Goal: Task Accomplishment & Management: Complete application form

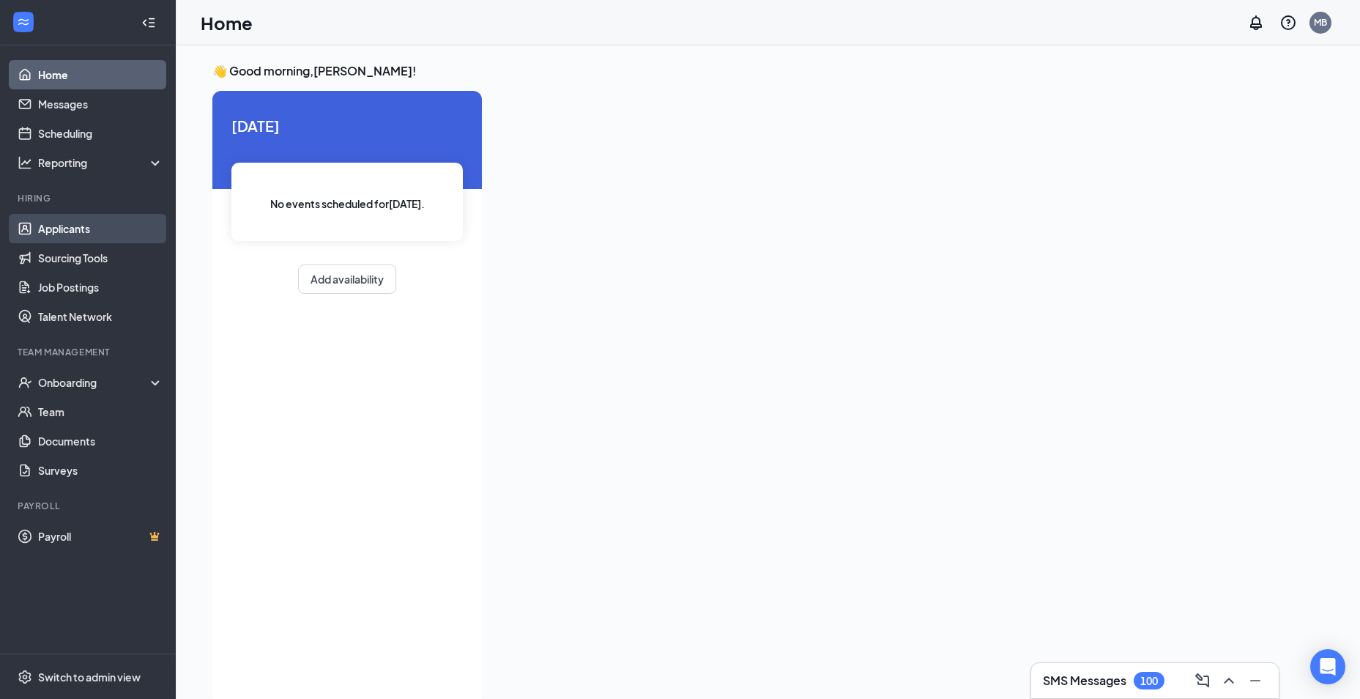
click at [87, 225] on link "Applicants" at bounding box center [100, 228] width 125 height 29
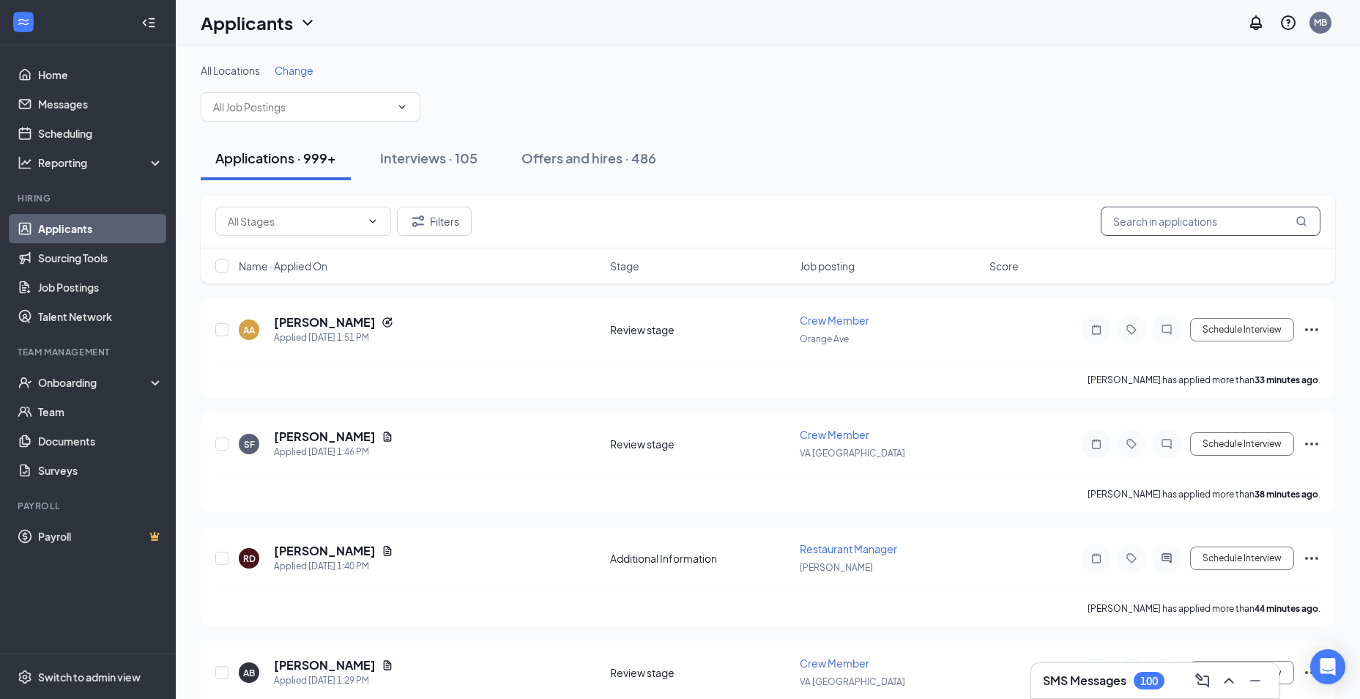
click at [1165, 218] on input "text" at bounding box center [1211, 221] width 220 height 29
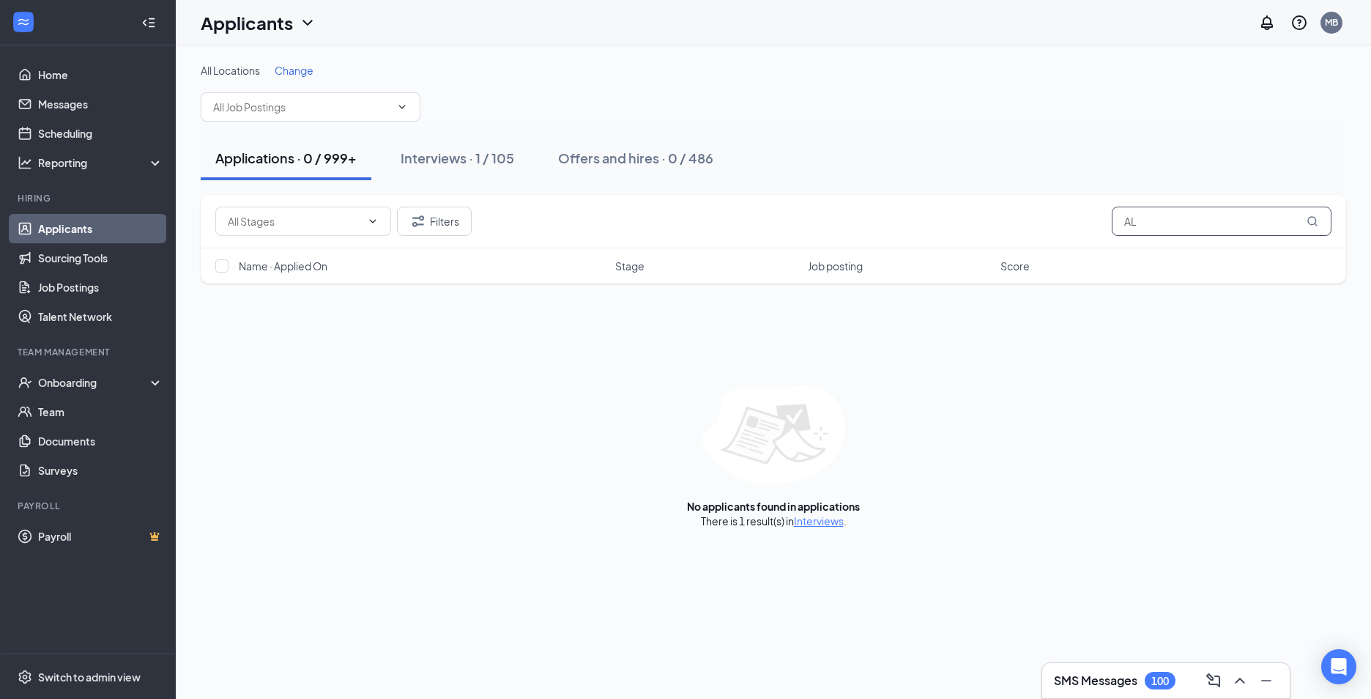
type input "A"
type input "REYNOLDS"
click at [816, 520] on link "Interviews" at bounding box center [819, 520] width 50 height 13
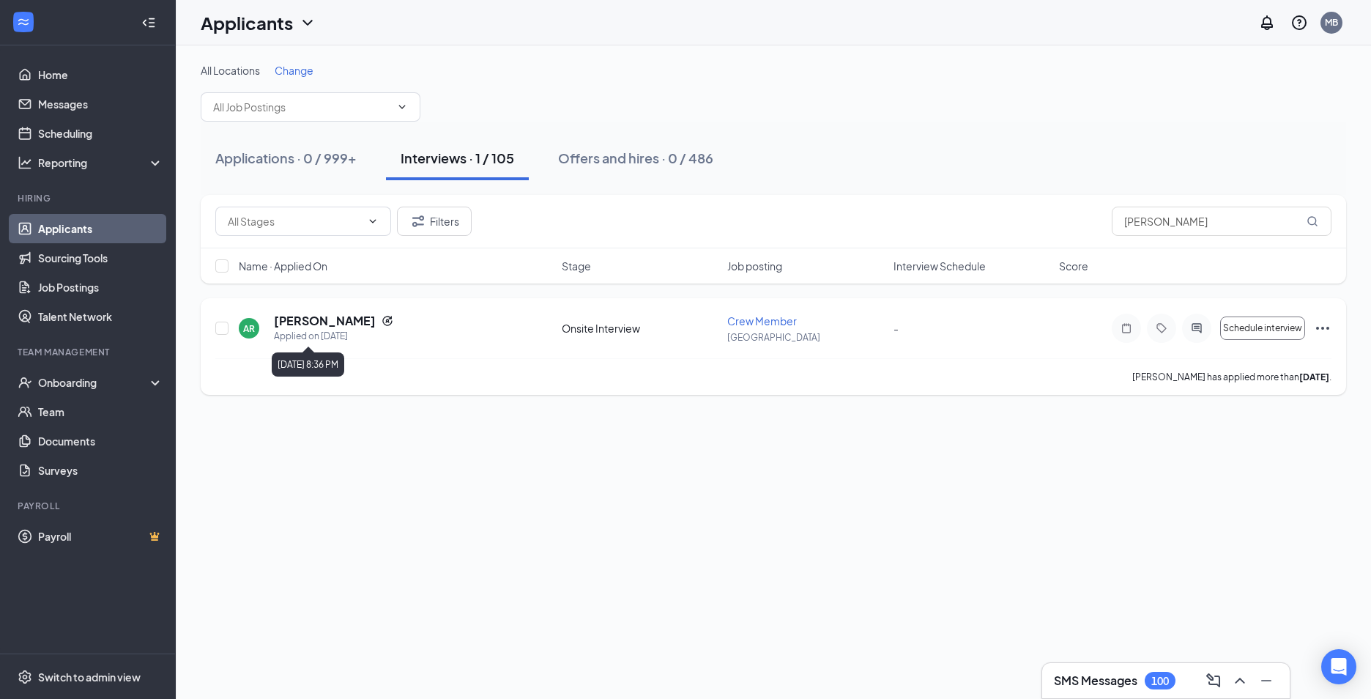
click at [358, 334] on div "Applied on Aug 24" at bounding box center [333, 336] width 119 height 15
click at [1249, 327] on span "Schedule interview" at bounding box center [1262, 328] width 79 height 10
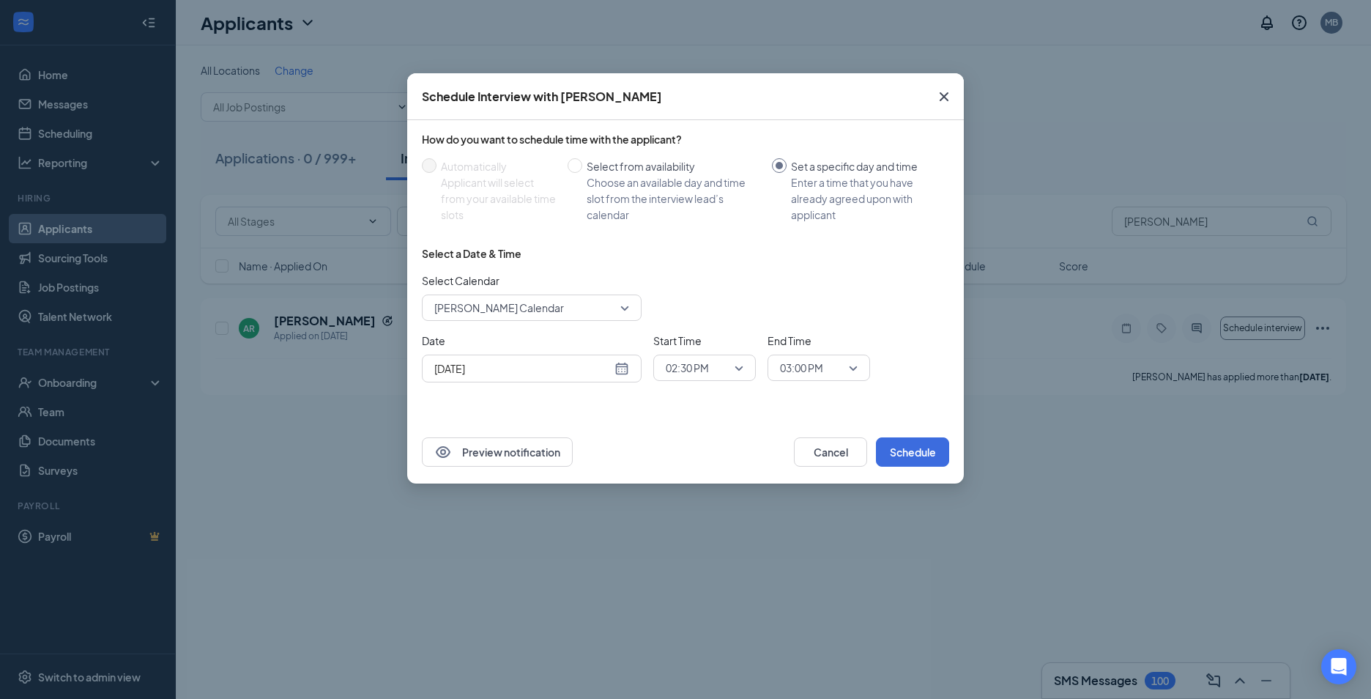
click at [622, 365] on div "Sep 16, 2025" at bounding box center [531, 368] width 195 height 16
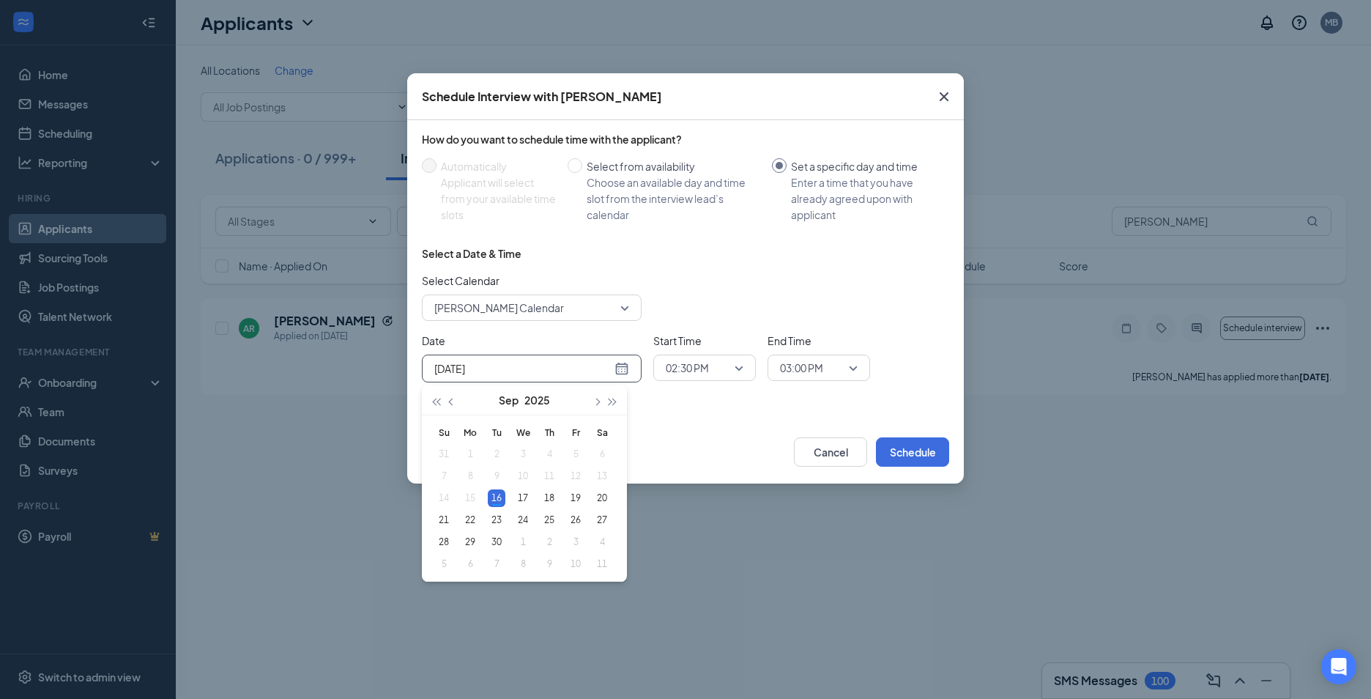
click at [622, 365] on div "Sep 16, 2025" at bounding box center [531, 368] width 195 height 16
click at [663, 397] on div "How do you want to schedule time with the applicant? Automatically Applicant wi…" at bounding box center [685, 270] width 557 height 300
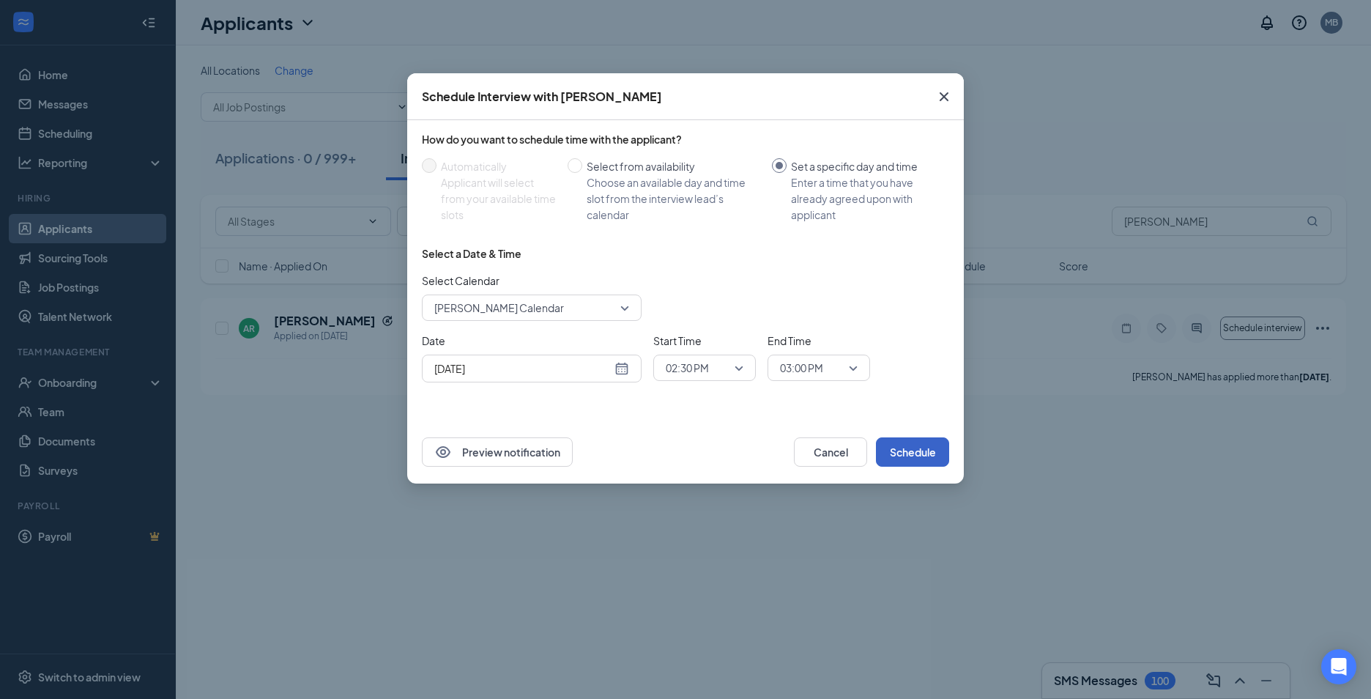
click at [905, 448] on button "Schedule" at bounding box center [912, 451] width 73 height 29
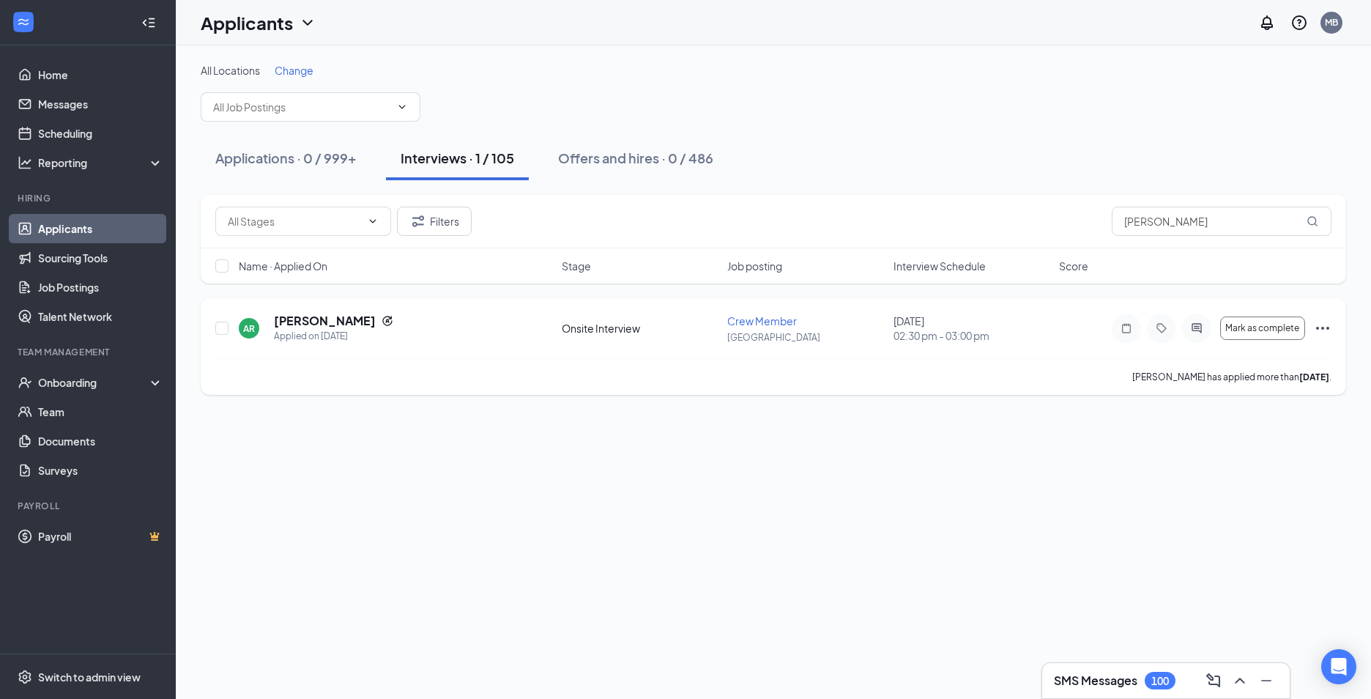
click at [554, 343] on div "AR Alexia Reynolds Applied on Aug 24 Onsite Interview Crew Member Christiansbur…" at bounding box center [773, 335] width 1116 height 45
click at [323, 317] on h5 "[PERSON_NAME]" at bounding box center [325, 321] width 102 height 16
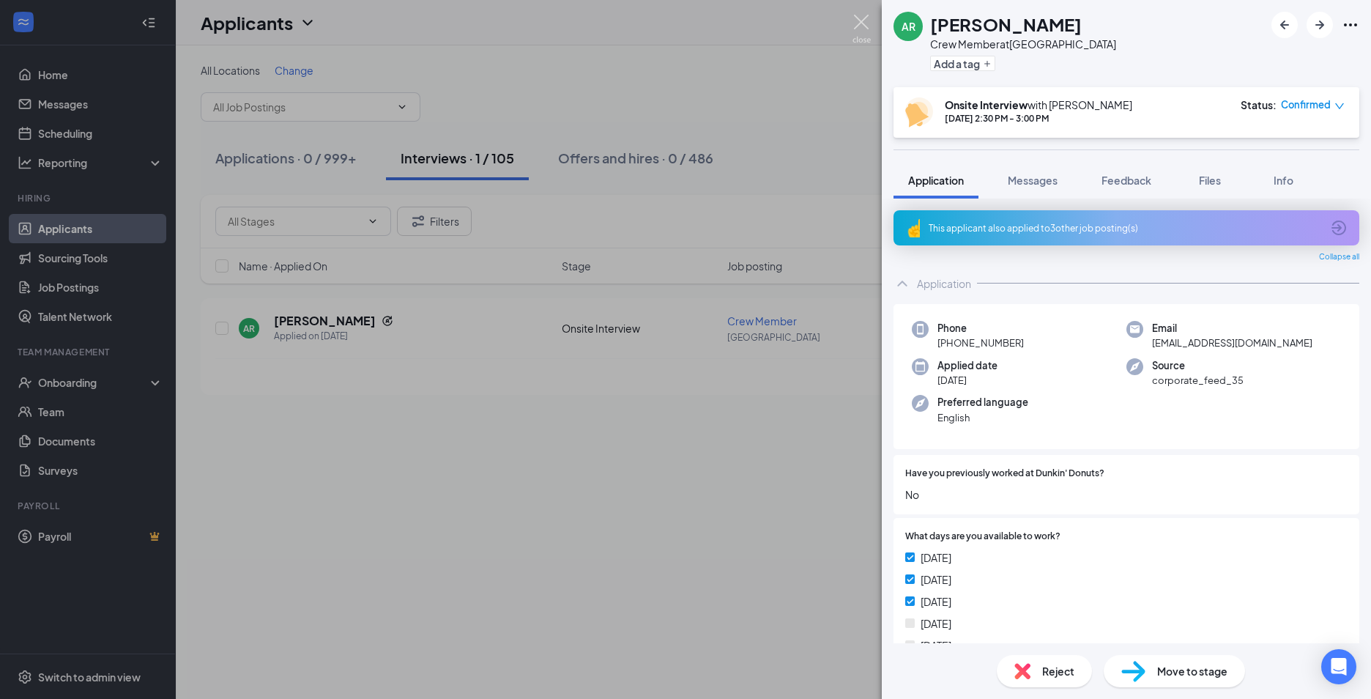
click at [853, 25] on img at bounding box center [862, 29] width 18 height 29
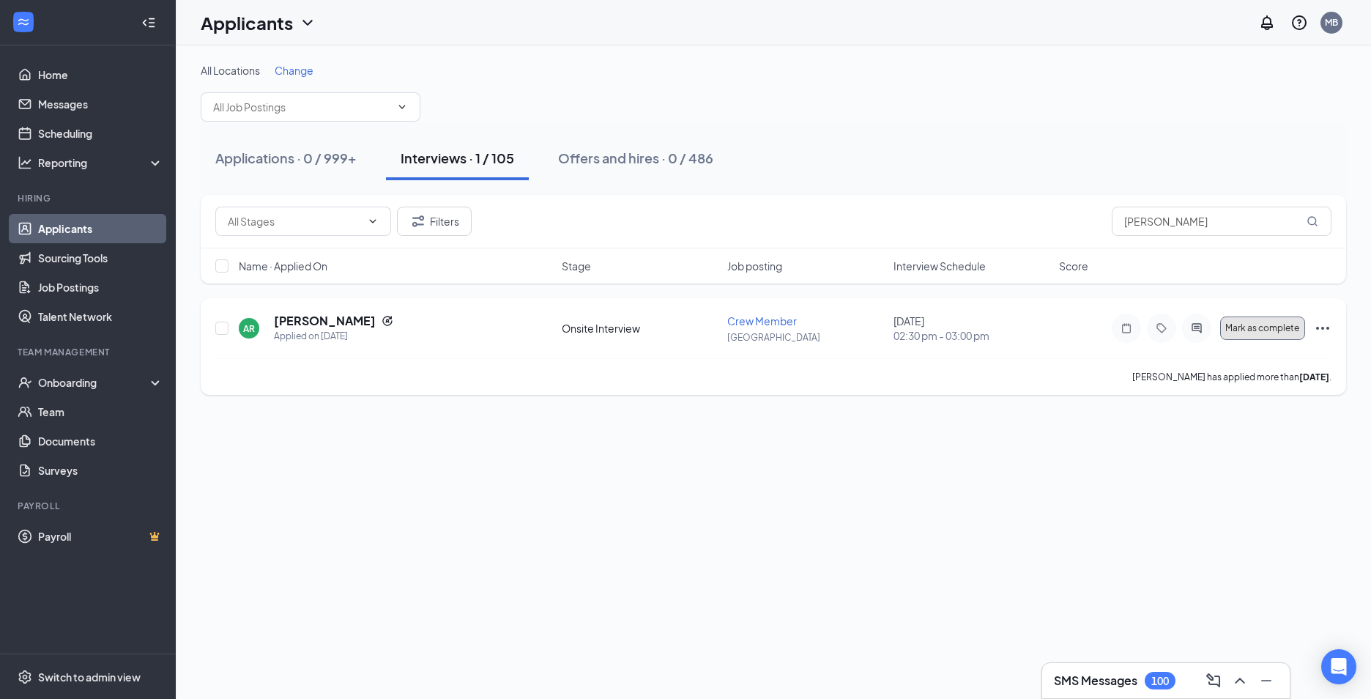
click at [1231, 324] on span "Mark as complete" at bounding box center [1262, 328] width 74 height 10
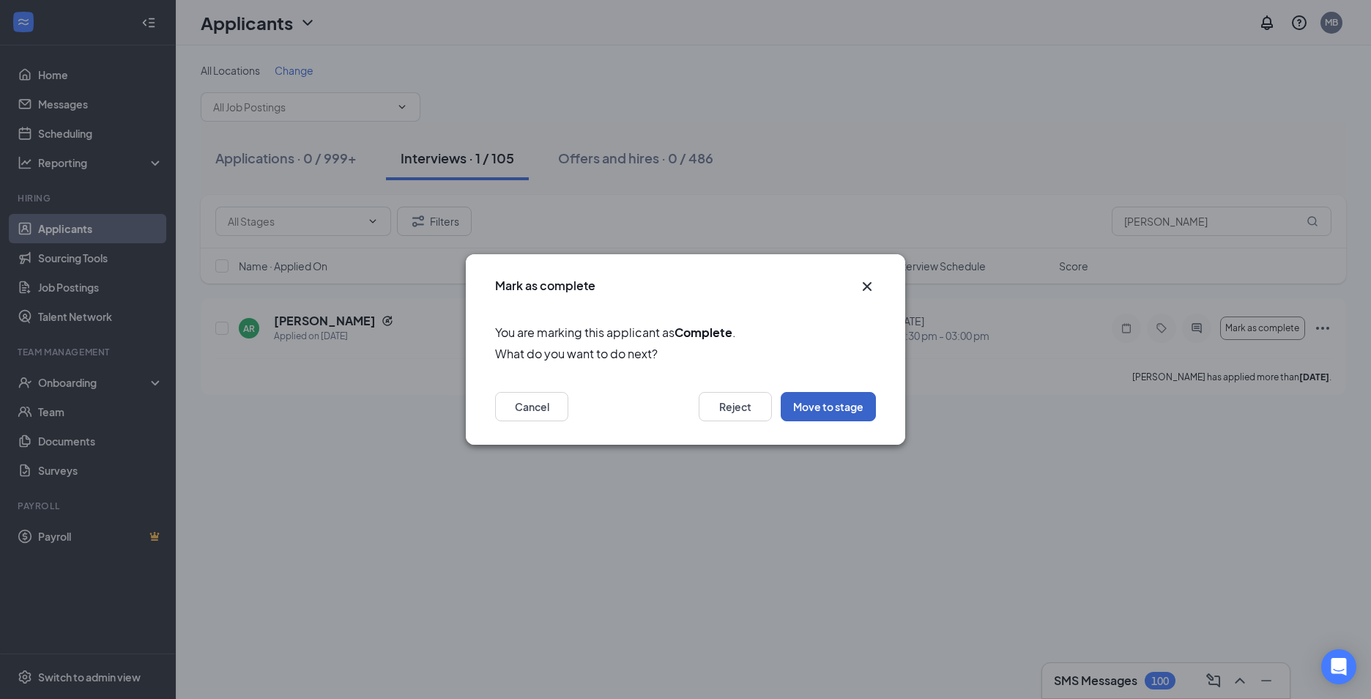
click at [828, 409] on button "Move to stage" at bounding box center [828, 406] width 95 height 29
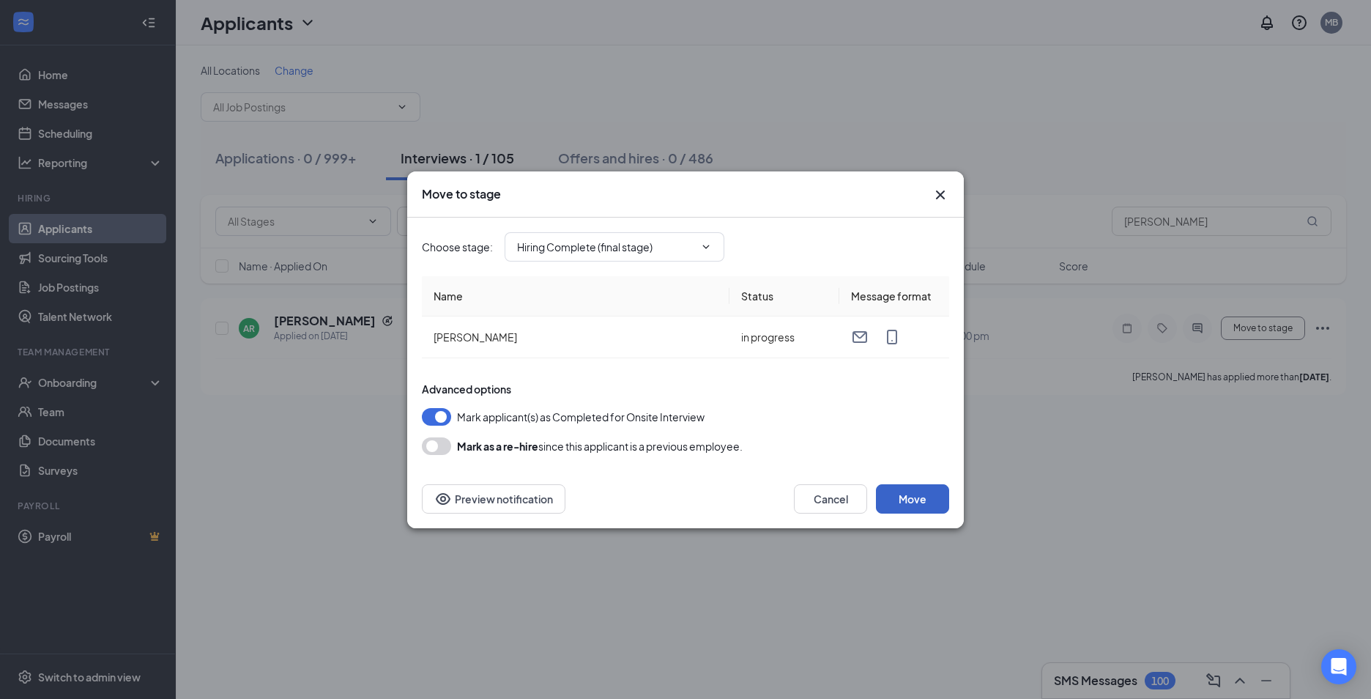
click at [900, 496] on button "Move" at bounding box center [912, 498] width 73 height 29
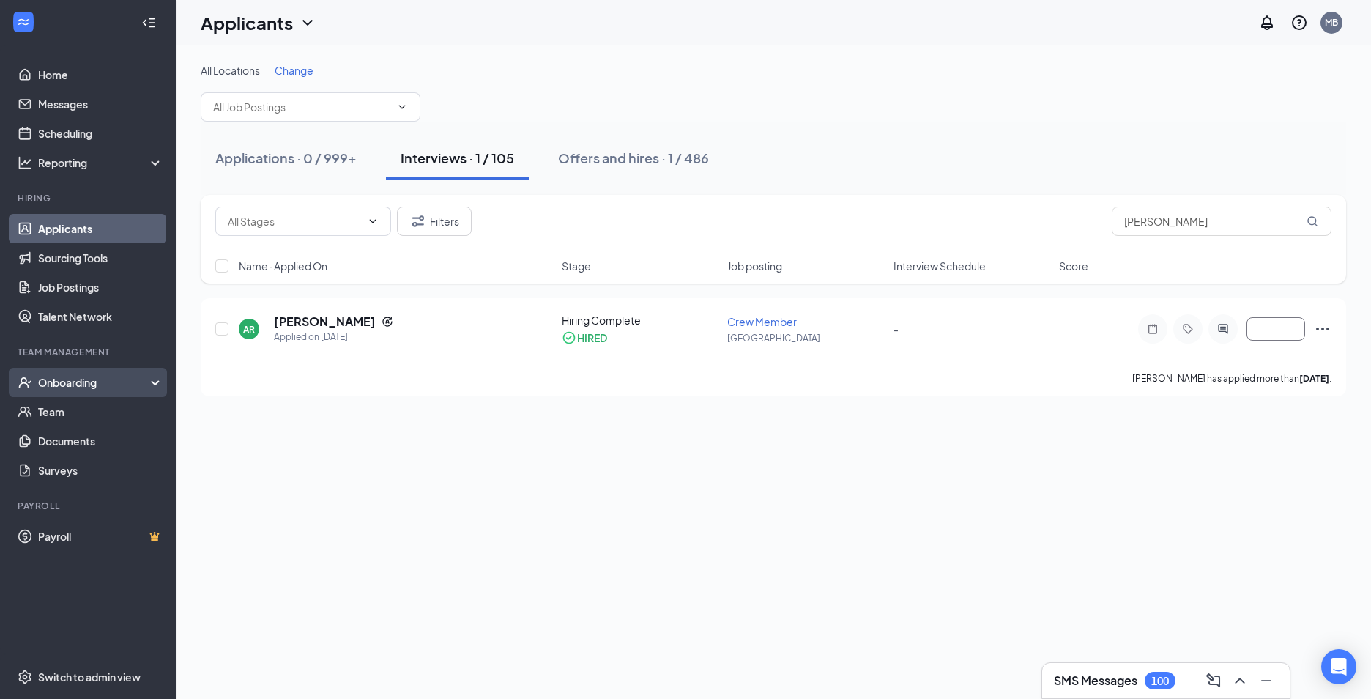
click at [95, 376] on div "Onboarding" at bounding box center [94, 382] width 113 height 15
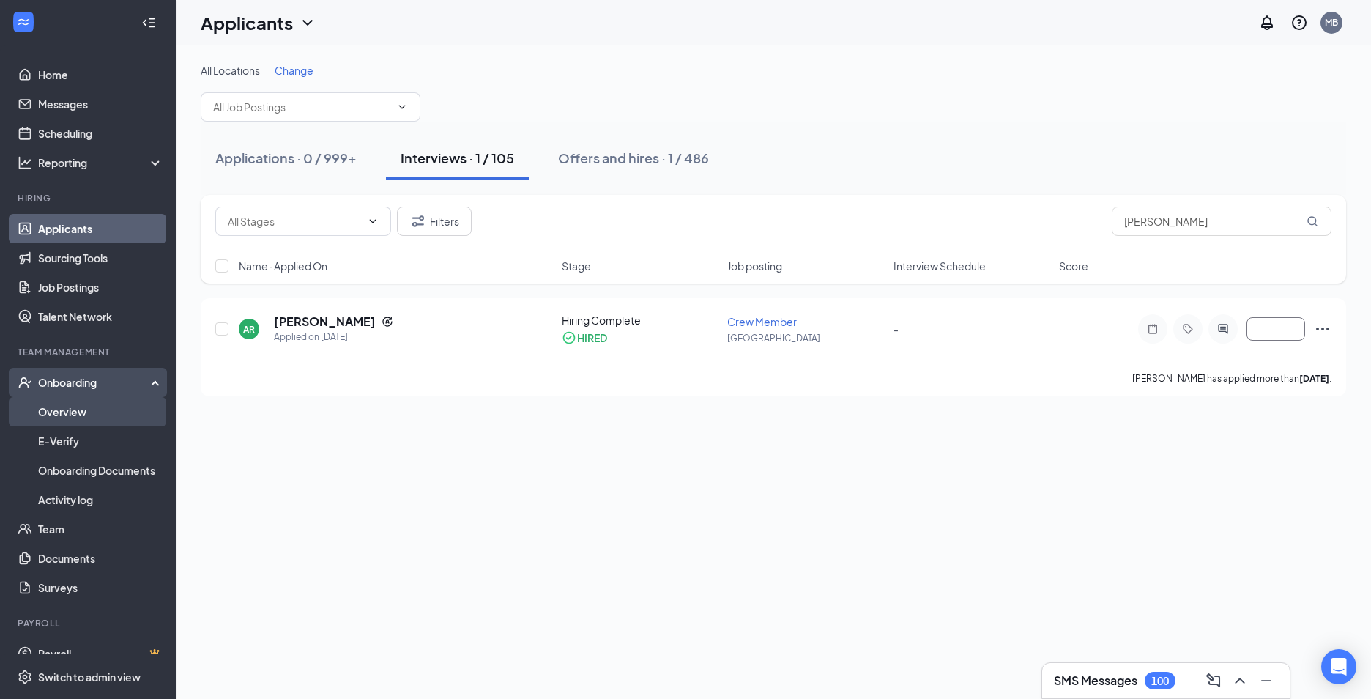
click at [91, 411] on link "Overview" at bounding box center [100, 411] width 125 height 29
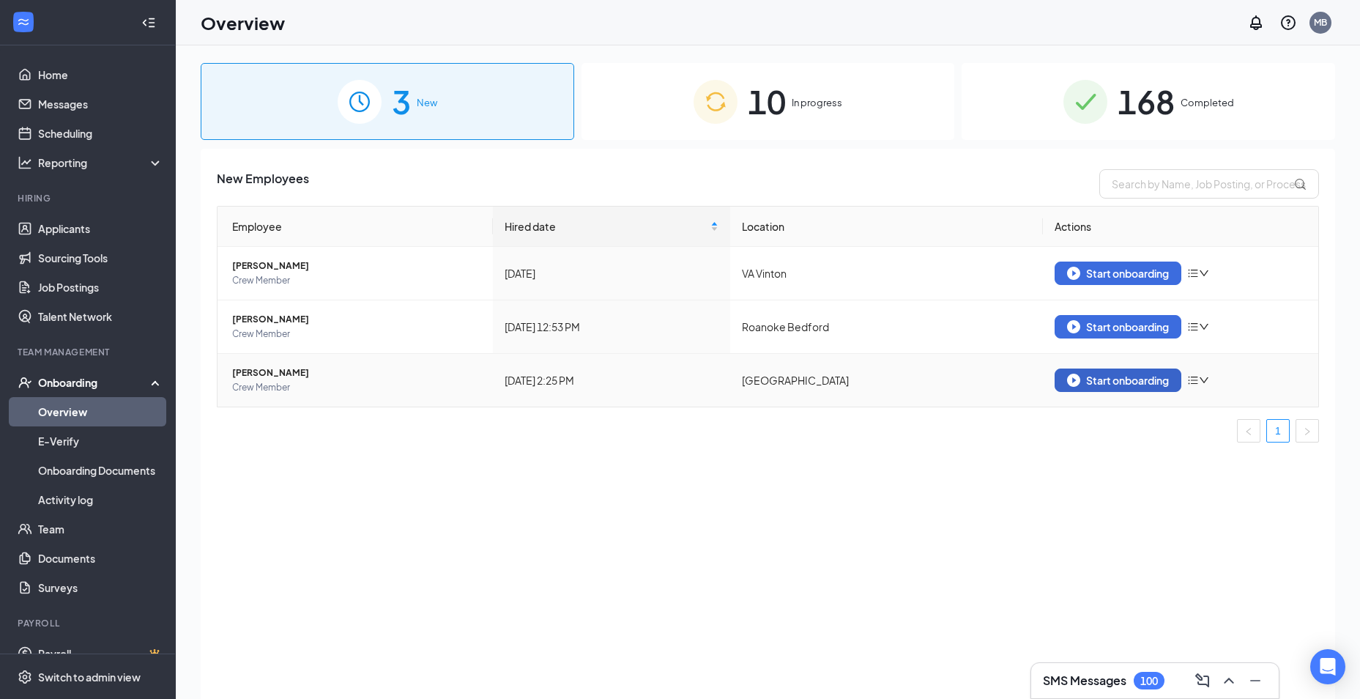
click at [1089, 381] on div "Start onboarding" at bounding box center [1118, 380] width 102 height 13
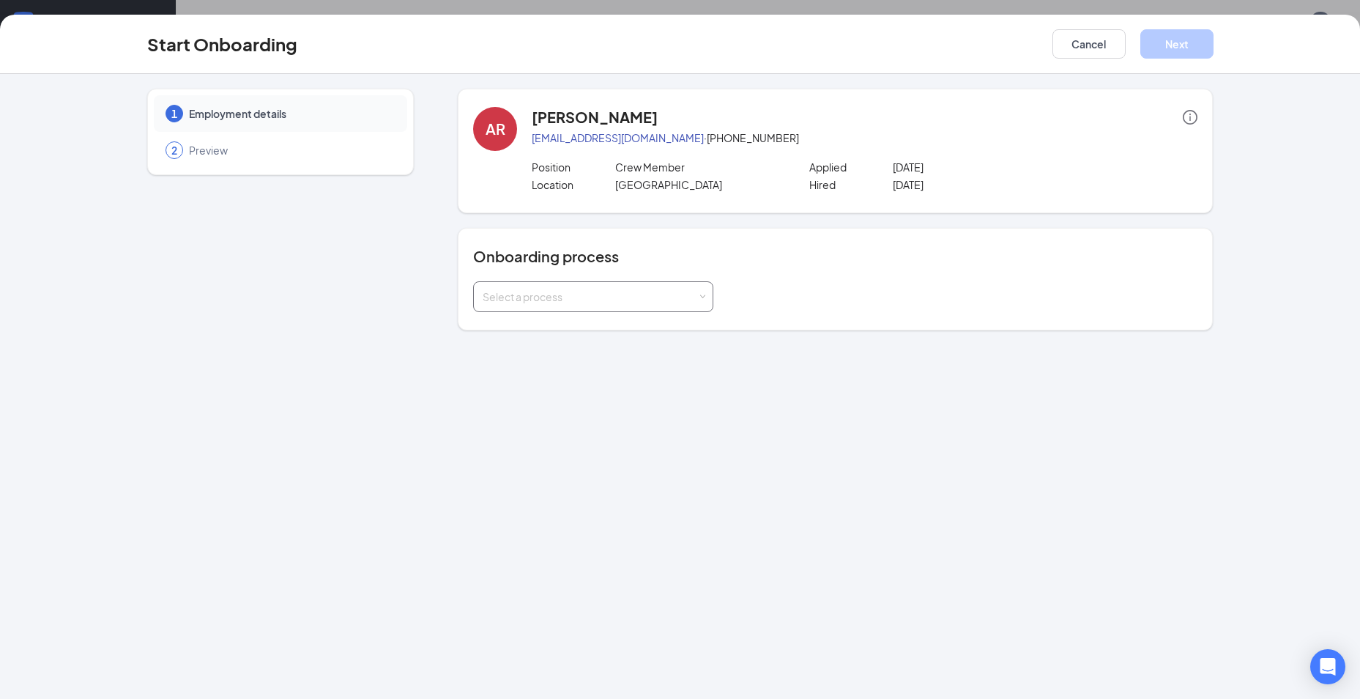
click at [703, 299] on span at bounding box center [703, 297] width 7 height 7
click at [638, 328] on li "General Onboarding Process" at bounding box center [593, 328] width 240 height 26
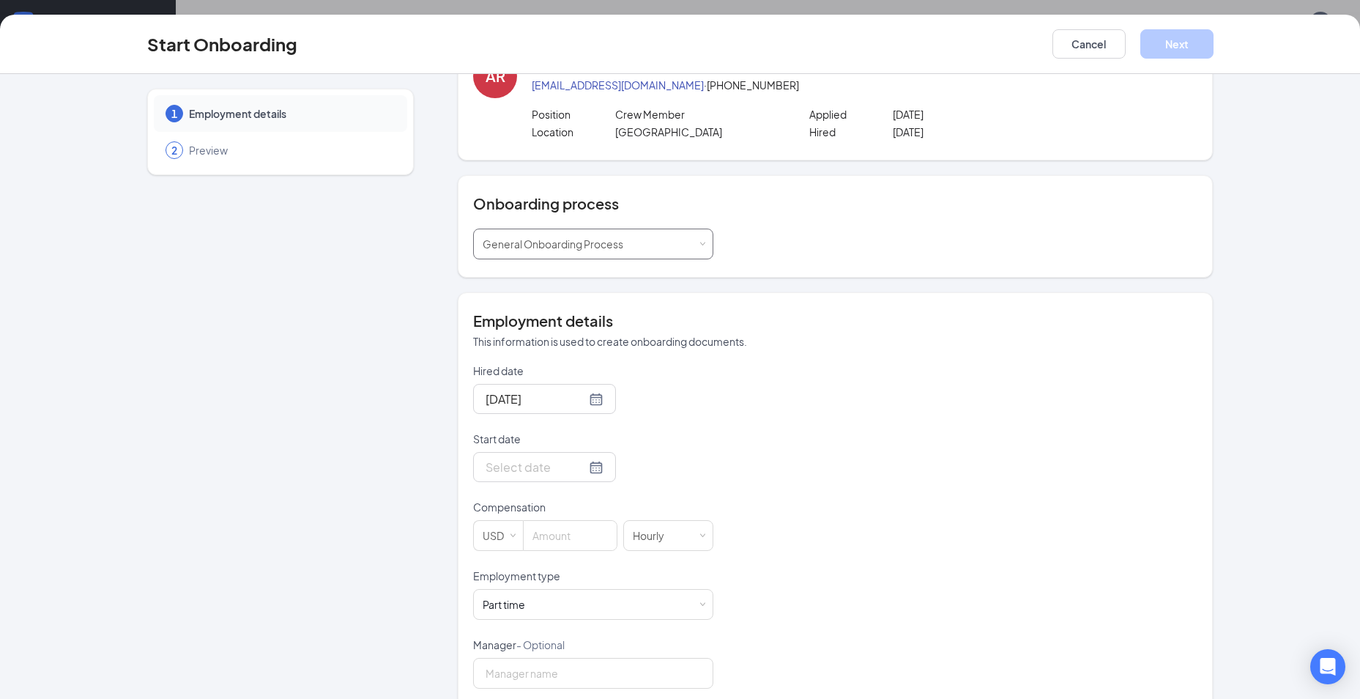
scroll to position [75, 0]
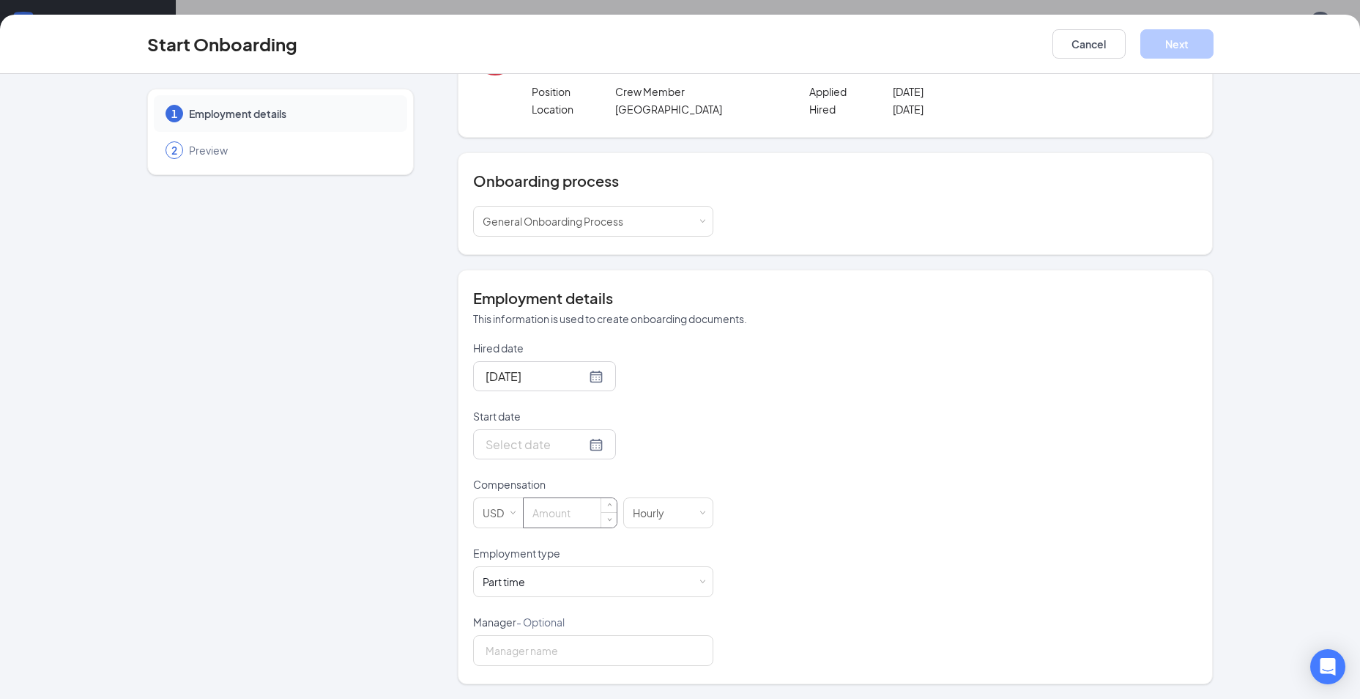
click at [543, 517] on input at bounding box center [570, 512] width 93 height 29
type input "13"
click at [831, 414] on div "Hired date Sep 16, 2025 Start date Compensation USD 13 Hourly Employment type P…" at bounding box center [835, 503] width 724 height 325
drag, startPoint x: 546, startPoint y: 654, endPoint x: 555, endPoint y: 640, distance: 16.5
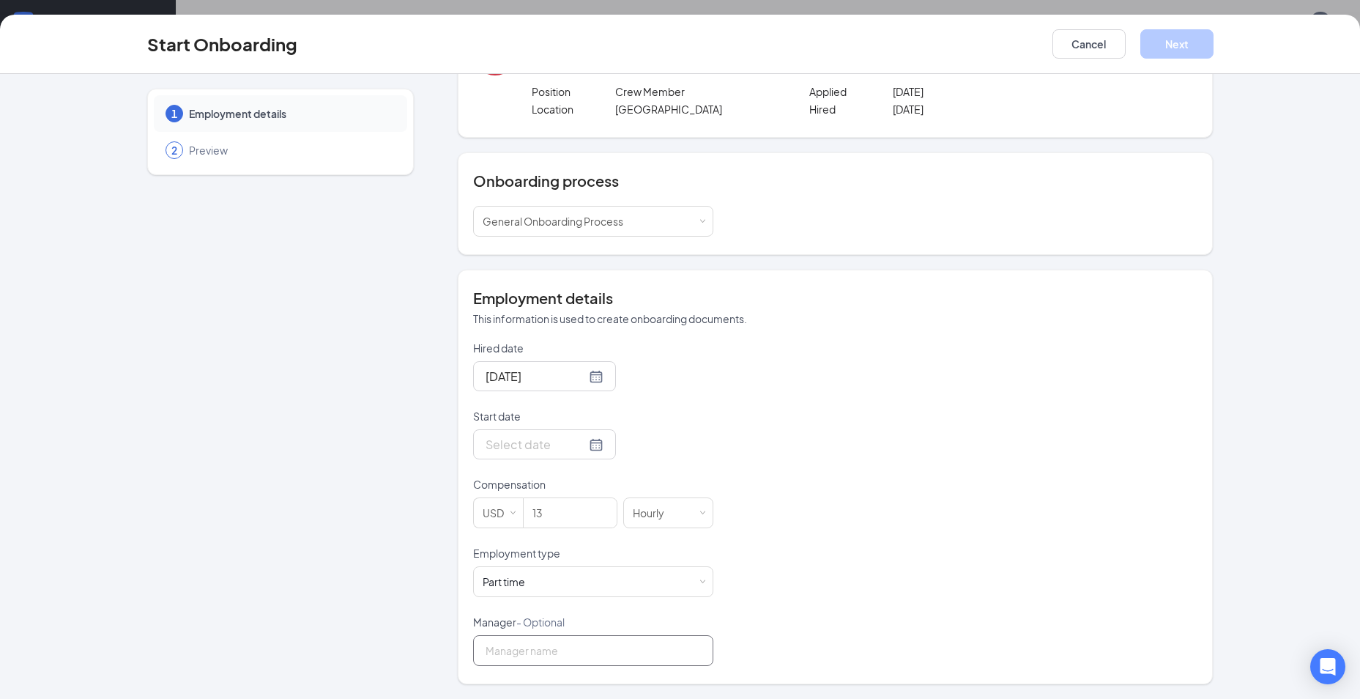
click at [546, 654] on input "Manager - Optional" at bounding box center [593, 650] width 240 height 31
type input "dANI"
click at [527, 655] on input "dANI" at bounding box center [593, 650] width 240 height 31
type input "d"
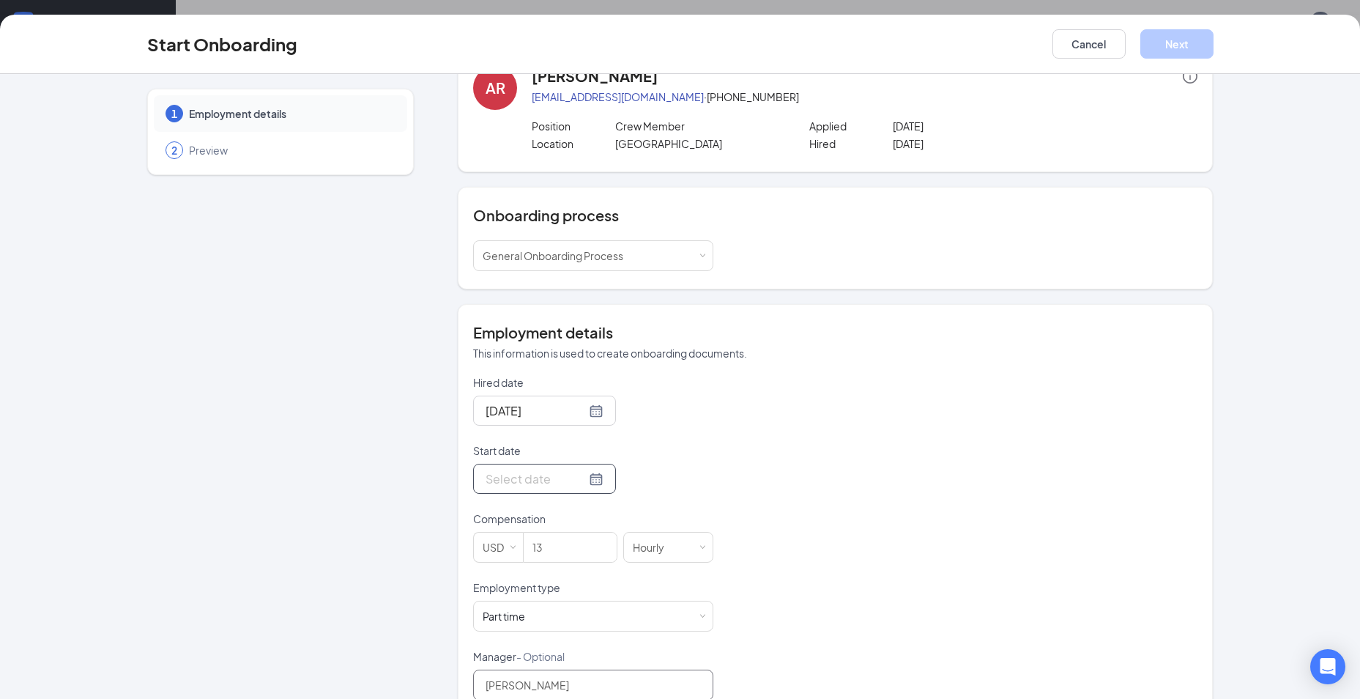
scroll to position [73, 0]
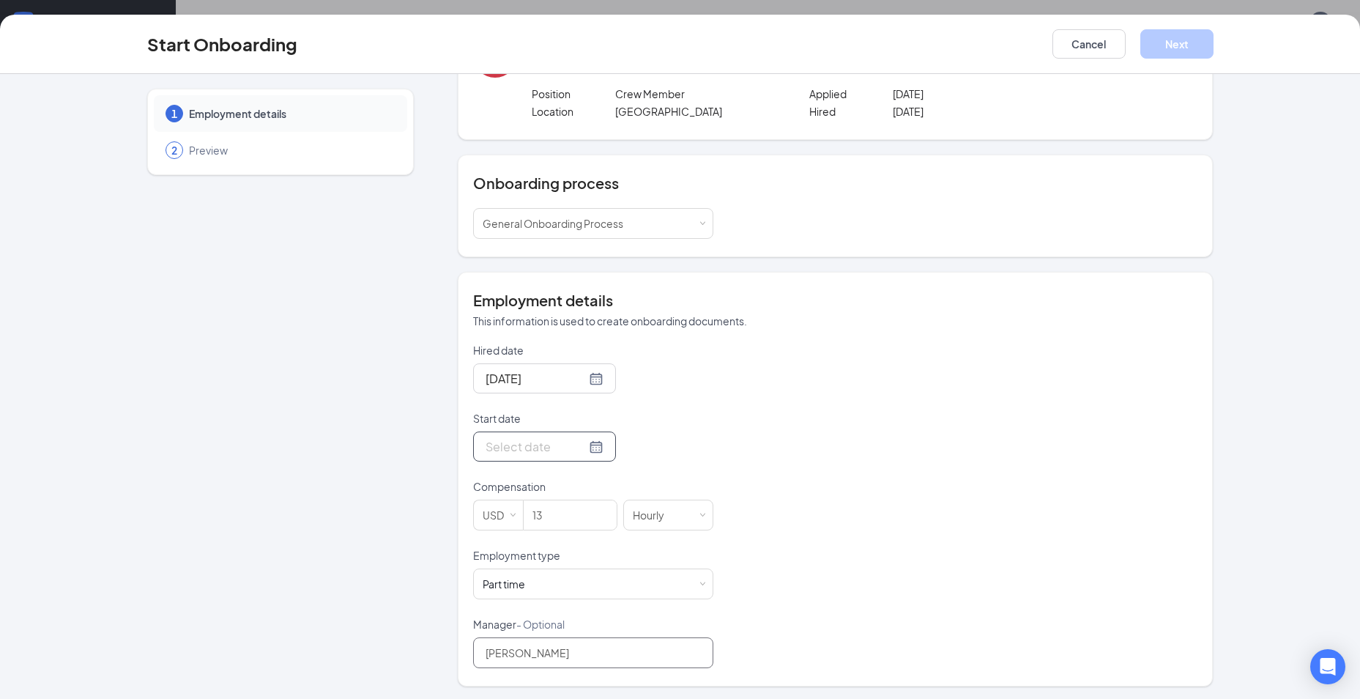
type input "Danielle"
click at [587, 448] on div at bounding box center [544, 446] width 143 height 30
type input "Sep 18, 2025"
click at [593, 577] on div "18" at bounding box center [601, 577] width 18 height 18
click at [1173, 48] on button "Next" at bounding box center [1176, 43] width 73 height 29
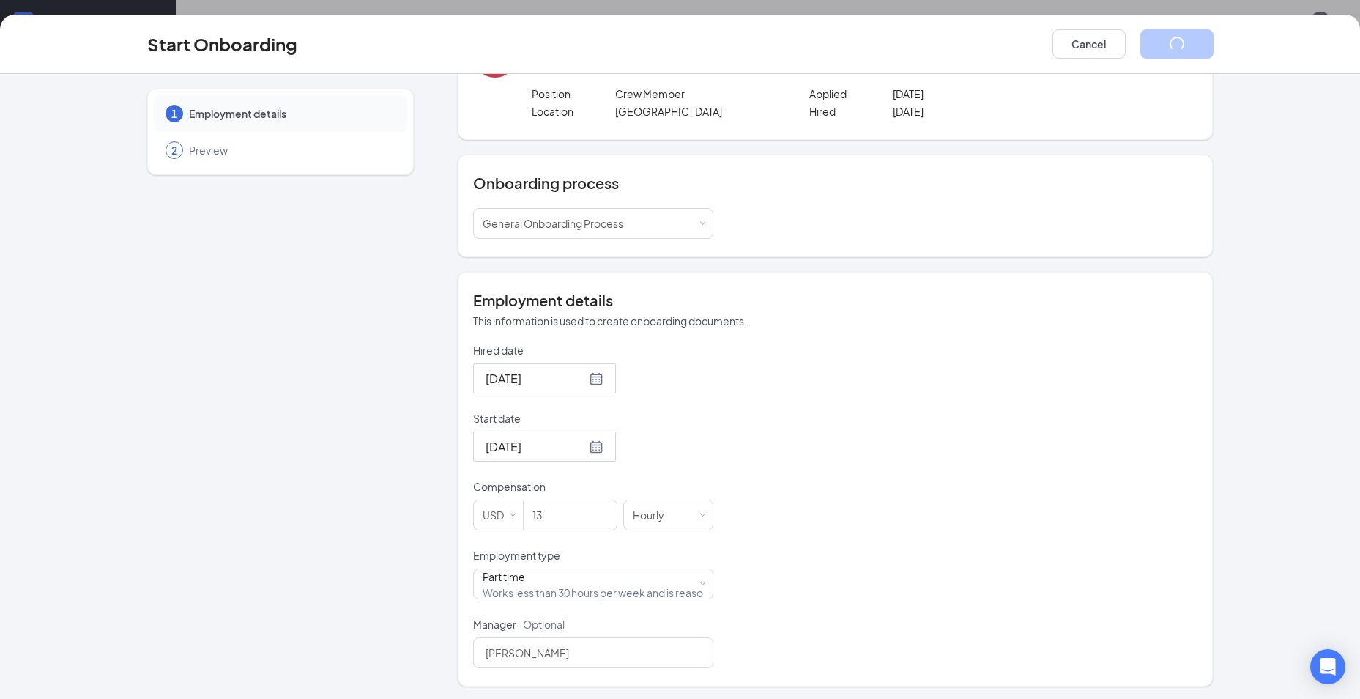
scroll to position [0, 0]
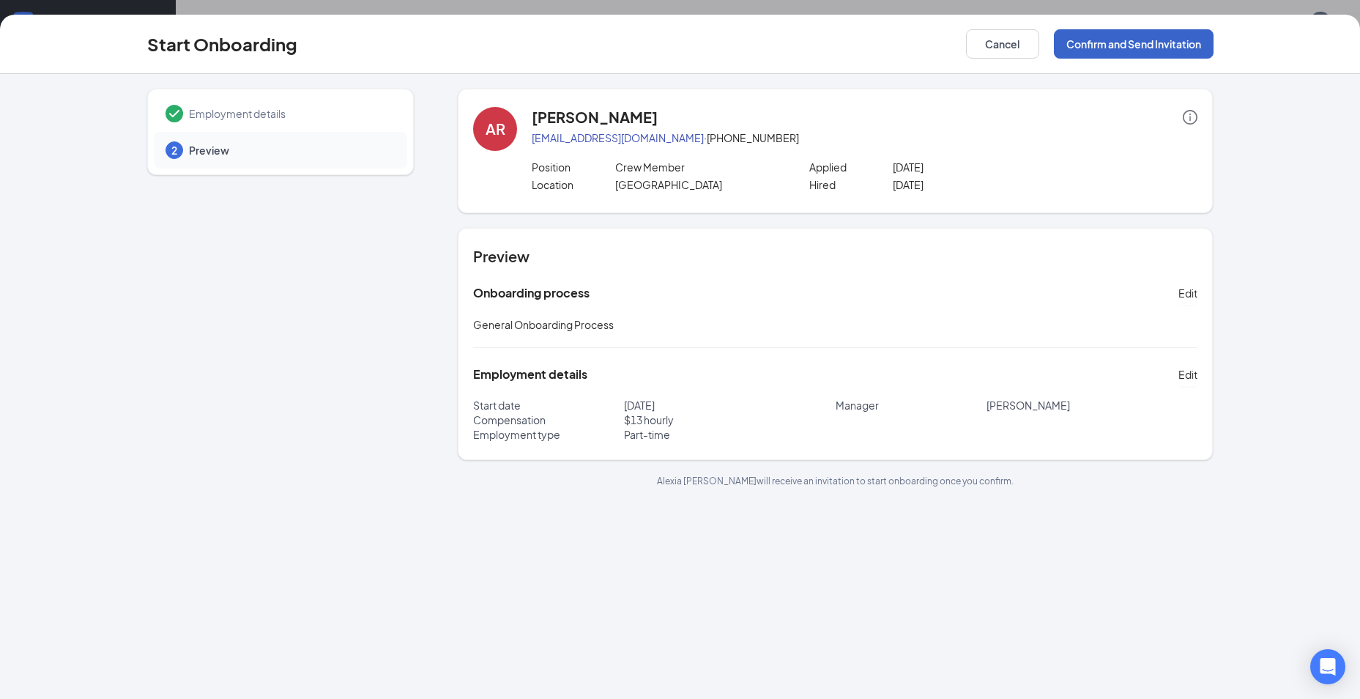
click at [1125, 44] on button "Confirm and Send Invitation" at bounding box center [1134, 43] width 160 height 29
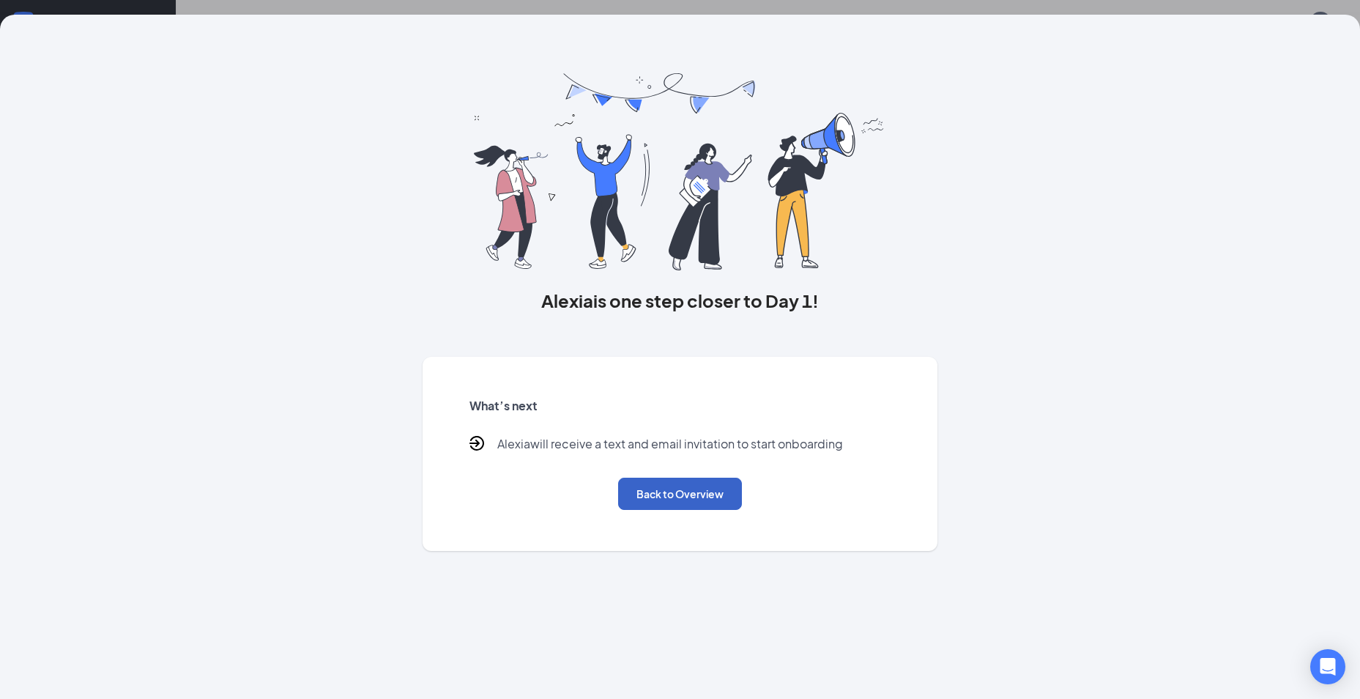
click at [665, 500] on button "Back to Overview" at bounding box center [680, 494] width 124 height 32
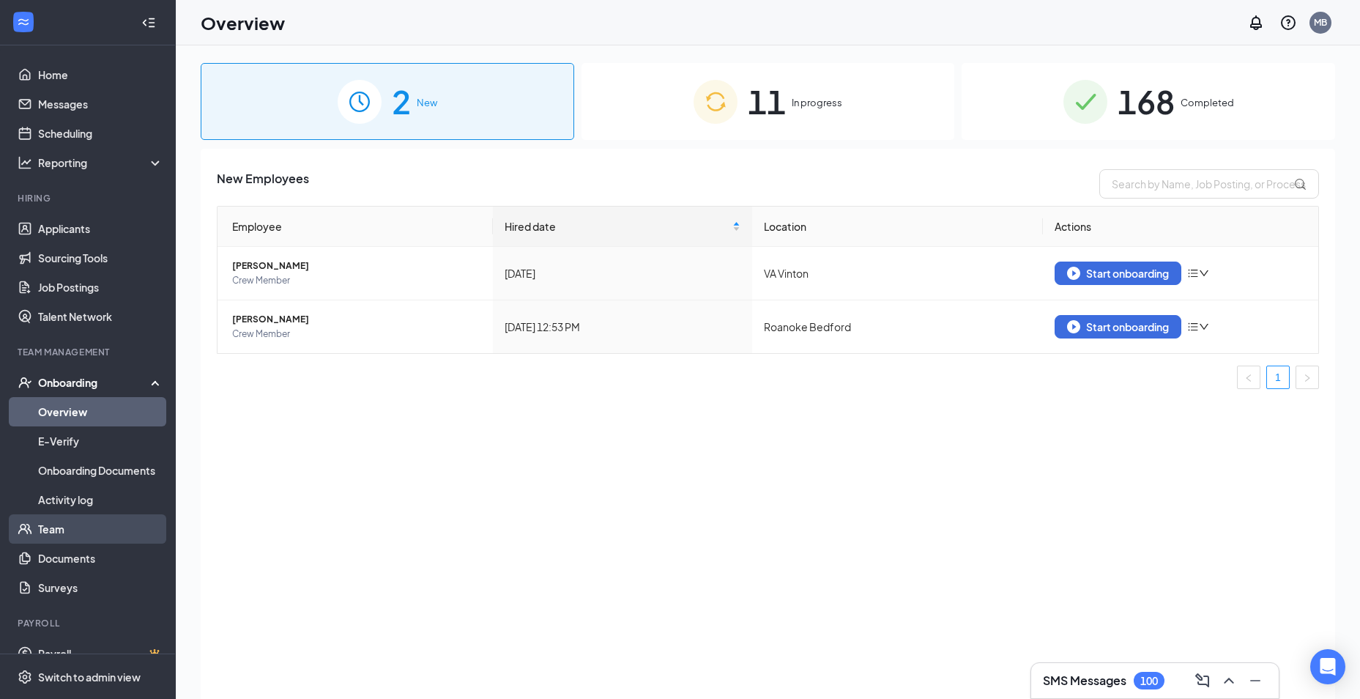
click at [58, 531] on link "Team" at bounding box center [100, 528] width 125 height 29
click at [831, 105] on span "In progress" at bounding box center [817, 102] width 51 height 15
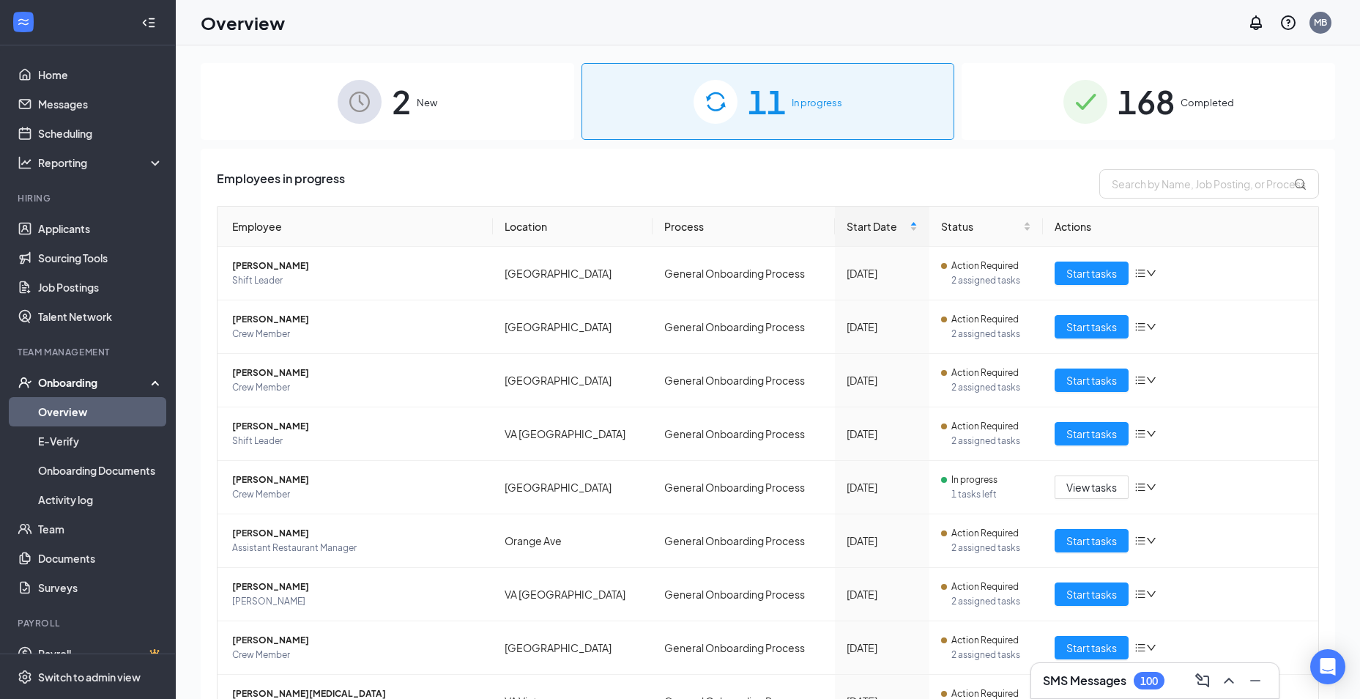
click at [1158, 88] on span "168" at bounding box center [1146, 101] width 57 height 51
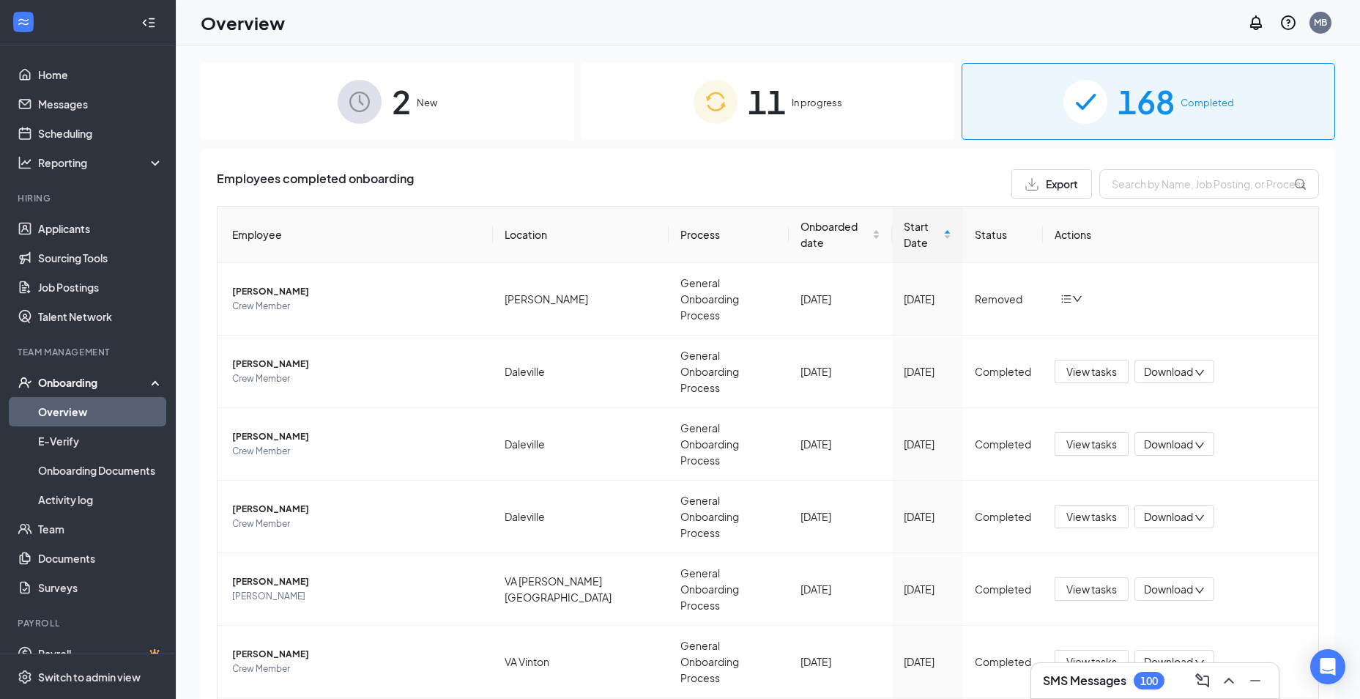
click at [765, 127] on div "11 In progress" at bounding box center [769, 101] width 374 height 77
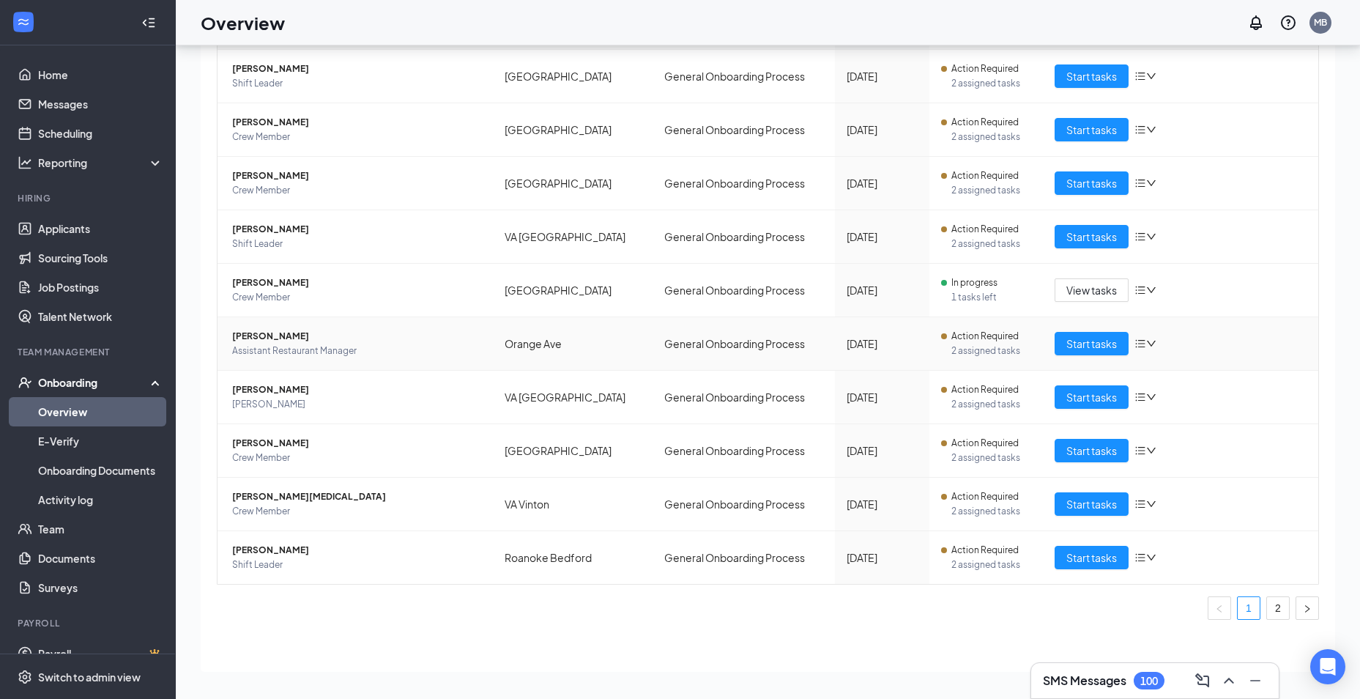
scroll to position [133, 0]
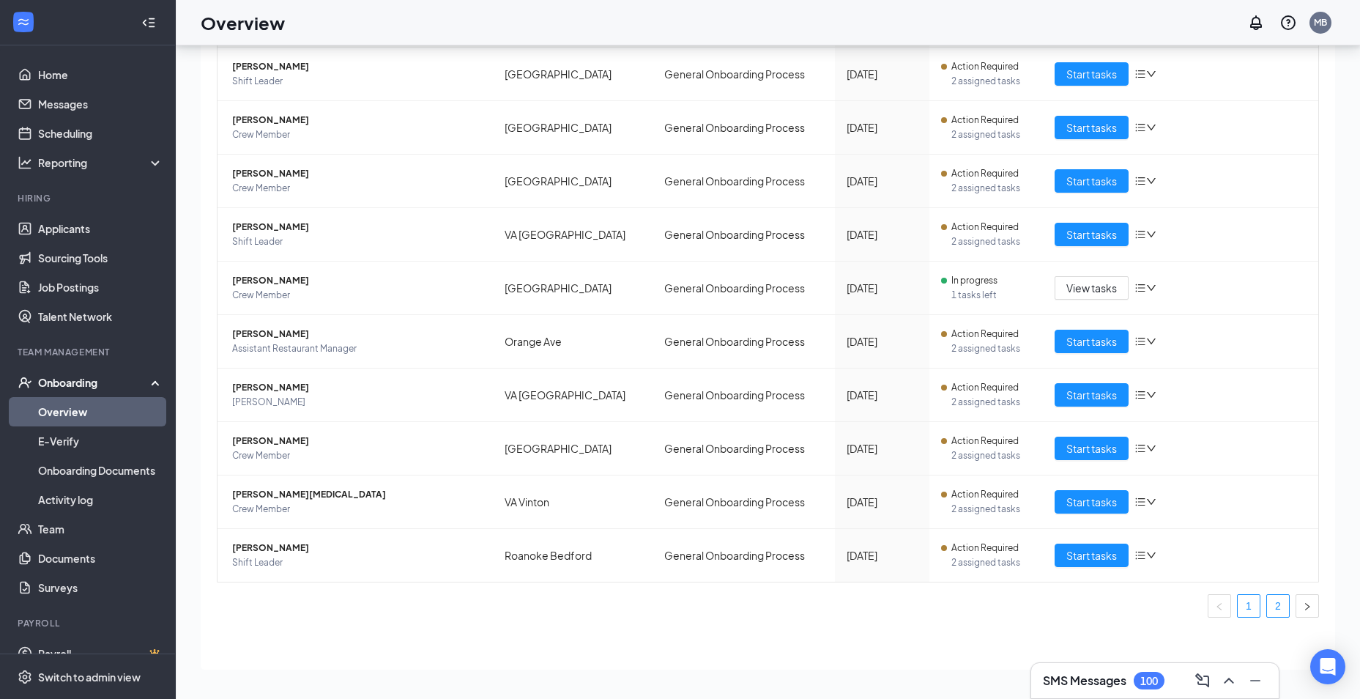
click at [1267, 598] on link "2" at bounding box center [1278, 606] width 22 height 22
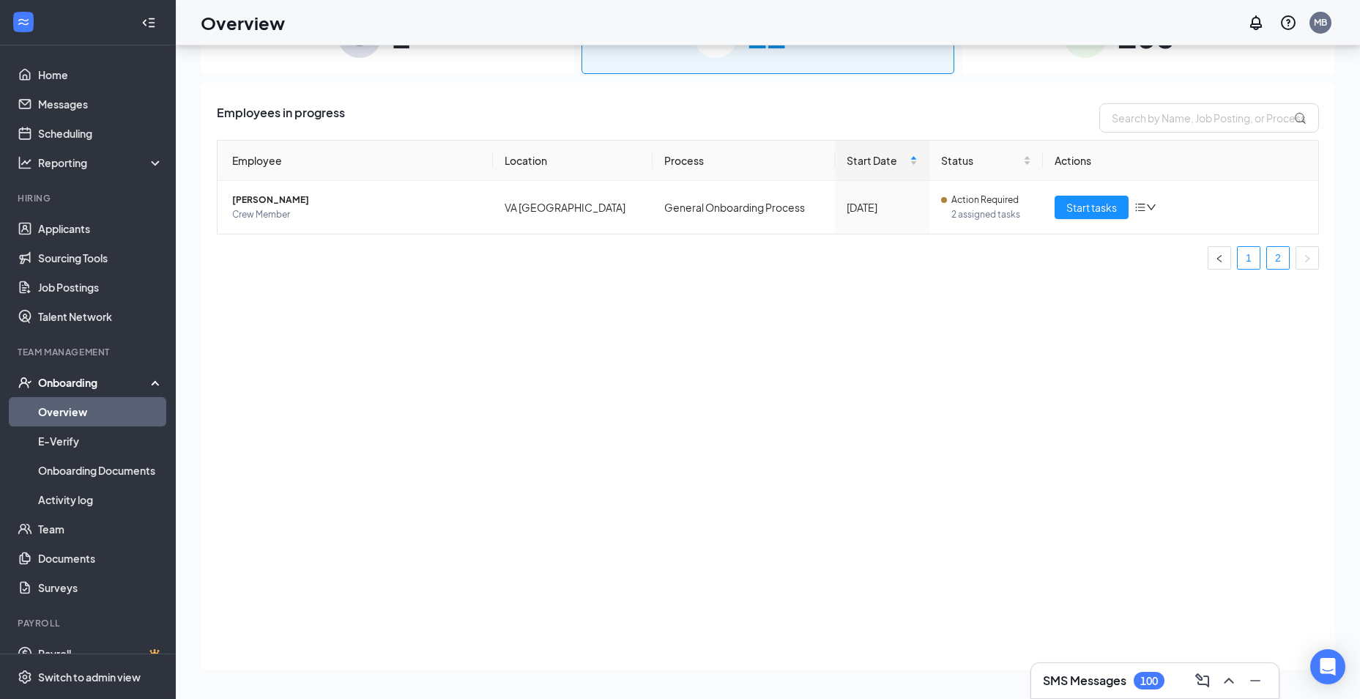
click at [1249, 264] on link "1" at bounding box center [1249, 258] width 22 height 22
